Goal: Task Accomplishment & Management: Use online tool/utility

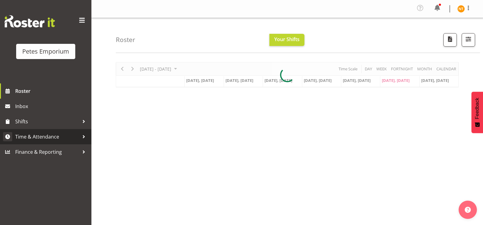
click at [39, 133] on span "Time & Attendance" at bounding box center [47, 136] width 64 height 9
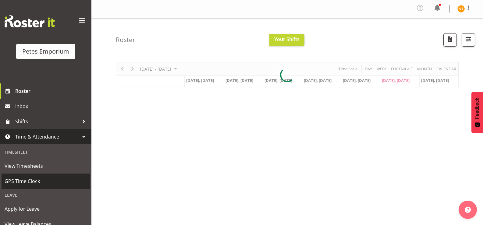
click at [26, 180] on span "GPS Time Clock" at bounding box center [46, 181] width 82 height 9
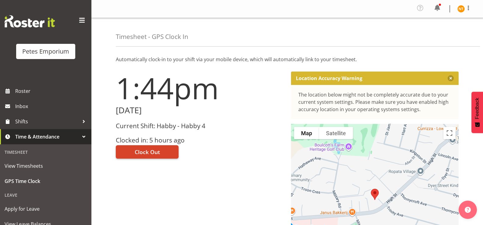
click at [152, 153] on span "Clock Out" at bounding box center [147, 152] width 25 height 8
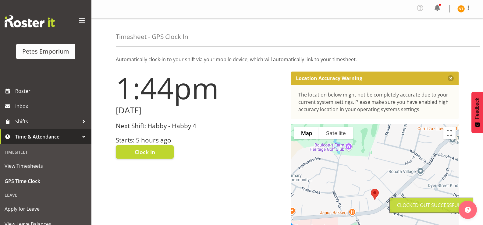
click at [460, 10] on img at bounding box center [460, 8] width 7 height 7
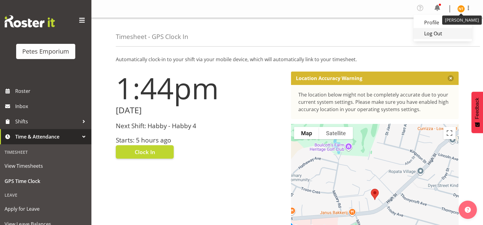
click at [434, 34] on link "Log Out" at bounding box center [442, 33] width 58 height 11
